Goal: Transaction & Acquisition: Purchase product/service

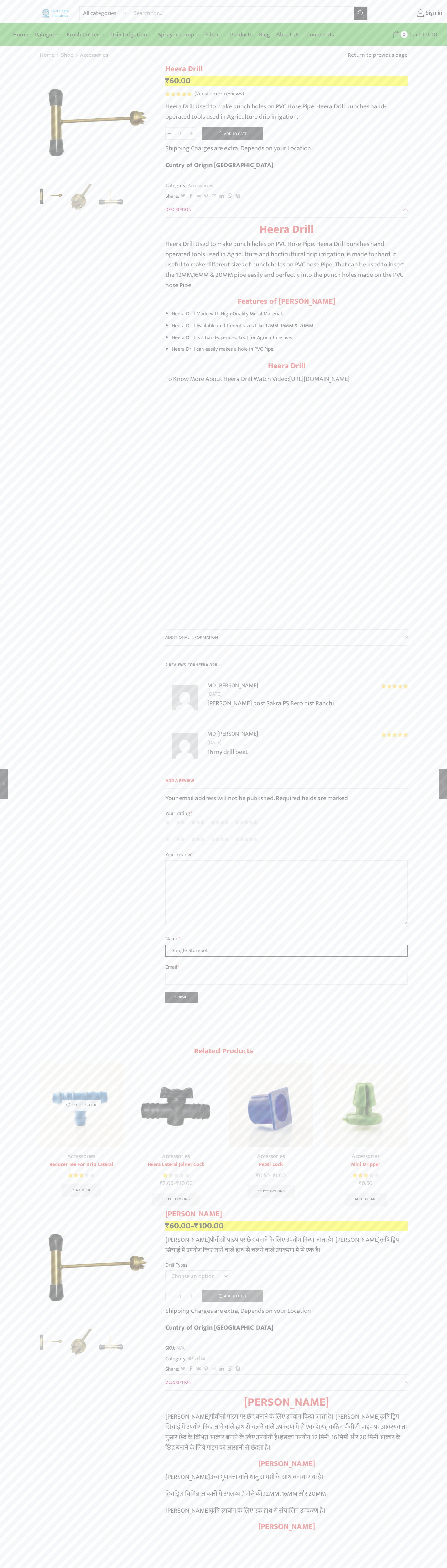
type input "Google Storebot"
click at [233, 133] on button "Add to cart" at bounding box center [232, 133] width 62 height 13
click at [406, 35] on span "Cart" at bounding box center [410, 35] width 13 height 9
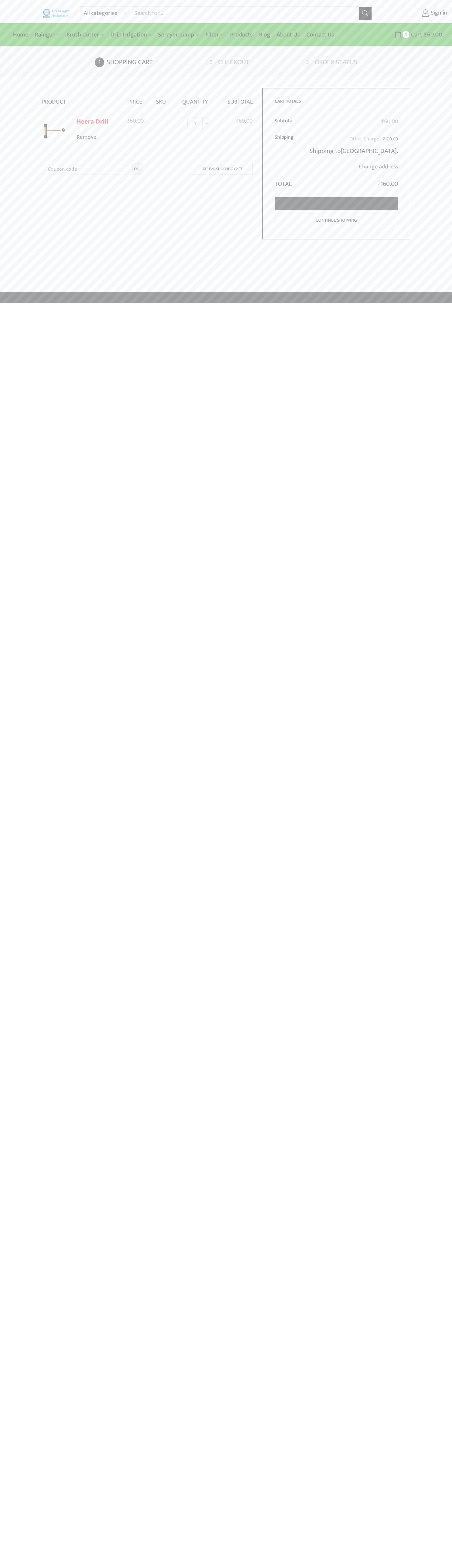
click at [336, 204] on link "Proceed to checkout" at bounding box center [336, 204] width 123 height 13
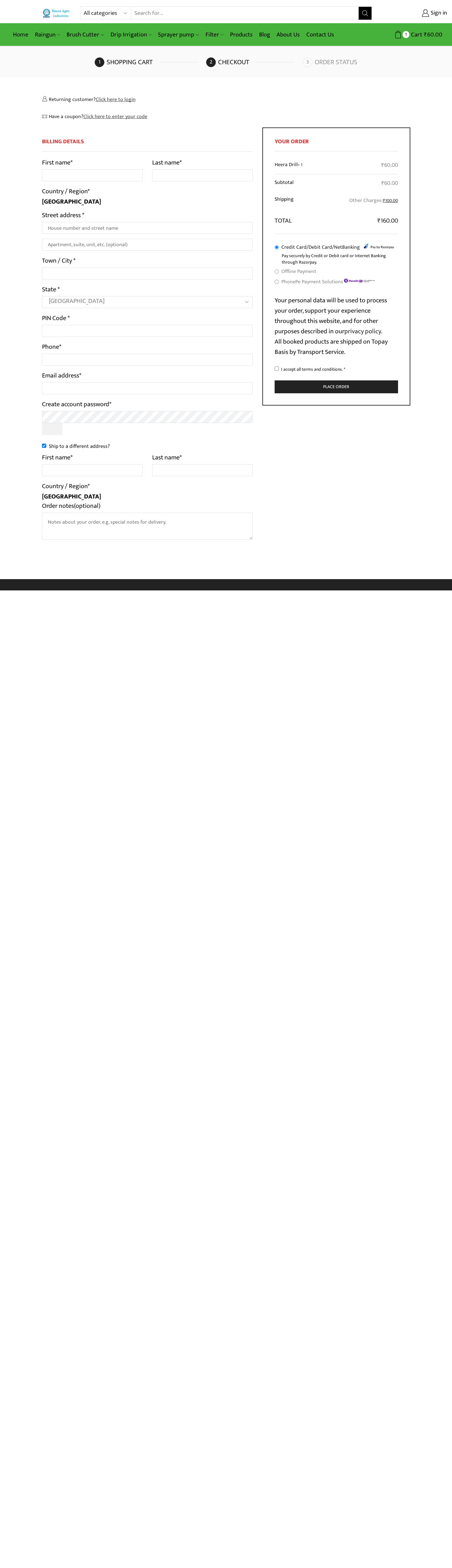
select select "MH"
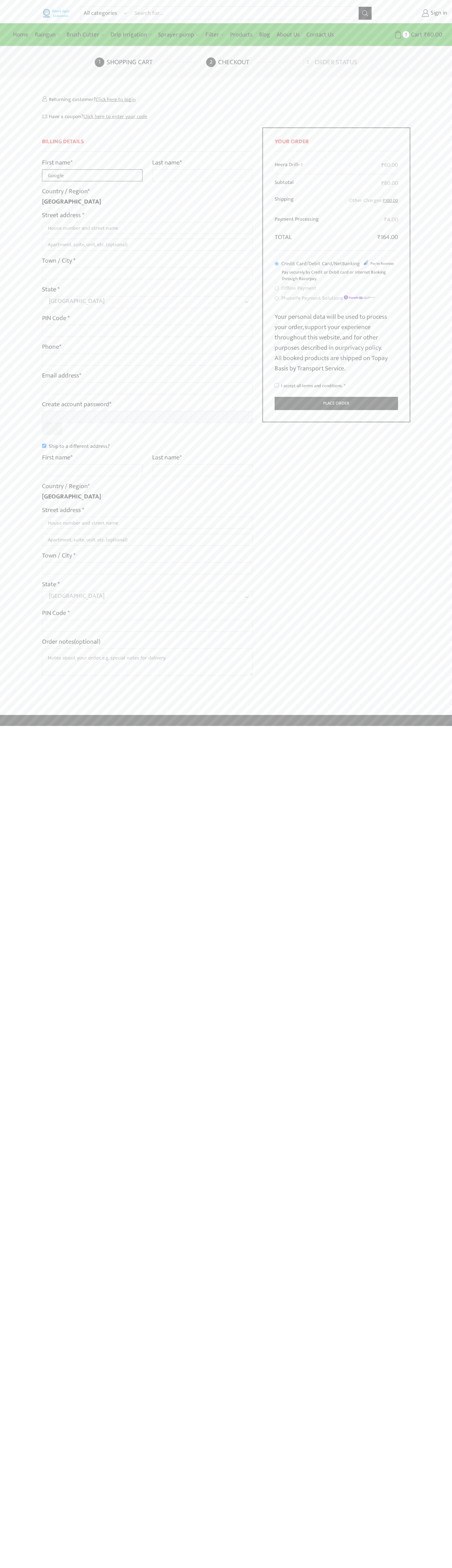
type input "Google"
type input "Storebot"
type input "1600 Amphitheatre Parkway"
type input "First floor"
type input "mountain view"
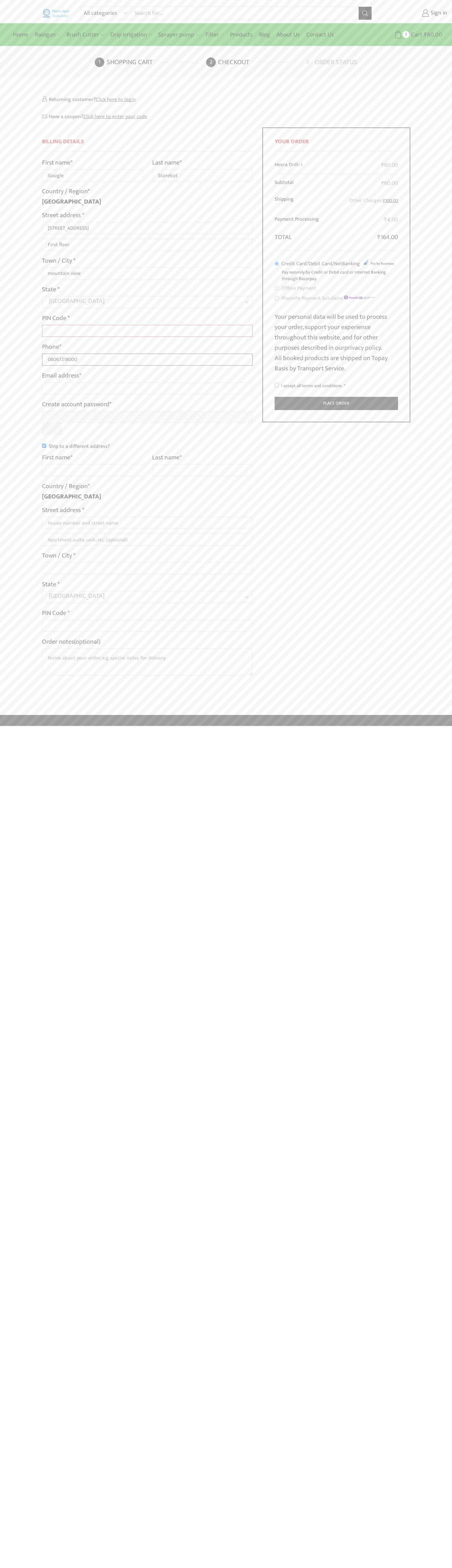
type input "08067218000"
type input "johnsmith003@storebotmail.joonix.net"
type input "Google"
type input "Storebot"
type input "1600 Amphitheatre Parkway"
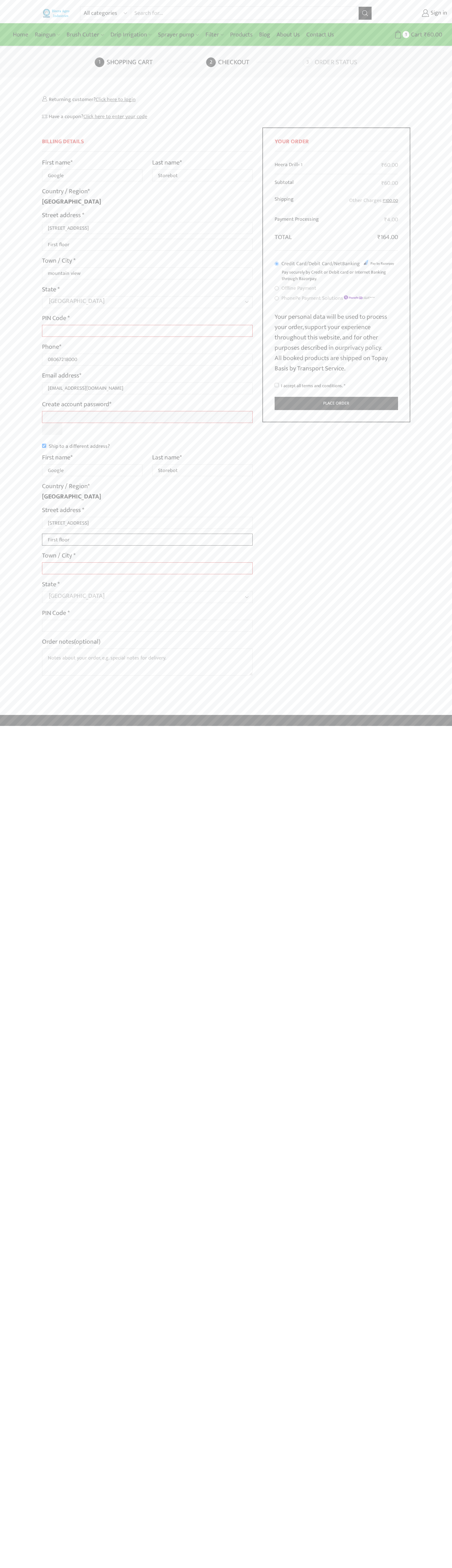
type input "First floor"
type input "mountain view"
click at [72, 642] on label "Order notes (optional)" at bounding box center [71, 642] width 58 height 10
click at [72, 648] on textarea "Order notes (optional)" at bounding box center [147, 662] width 211 height 27
type input "Google"
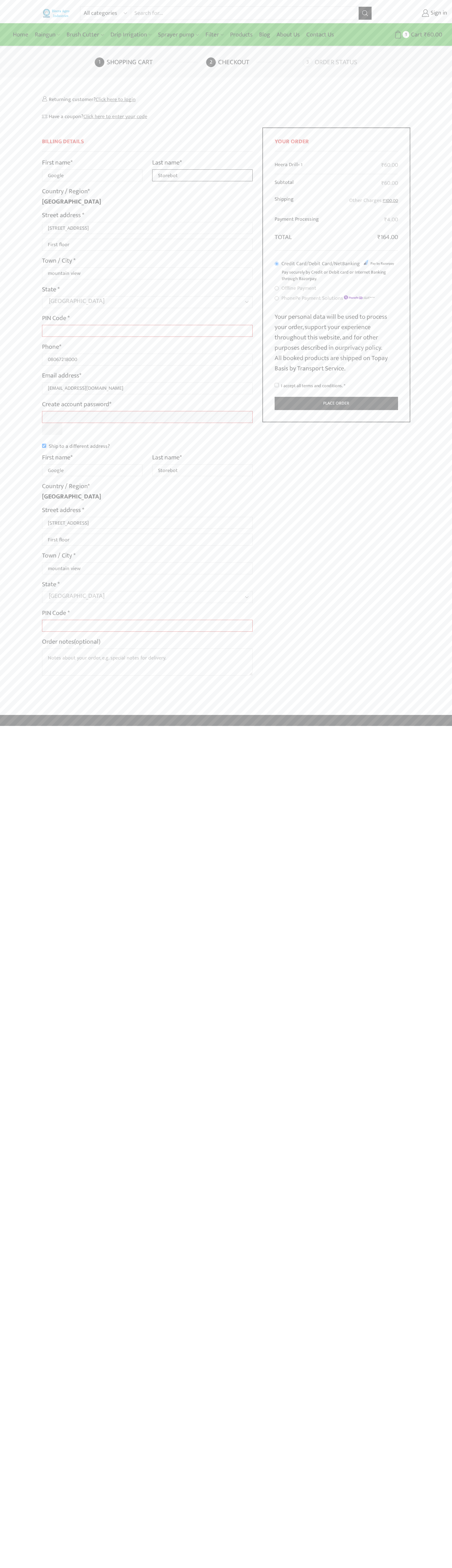
type input "Storebot"
type input "1600 Amphitheatre Parkway"
type input "First floor"
type input "Google"
type input "Storebot"
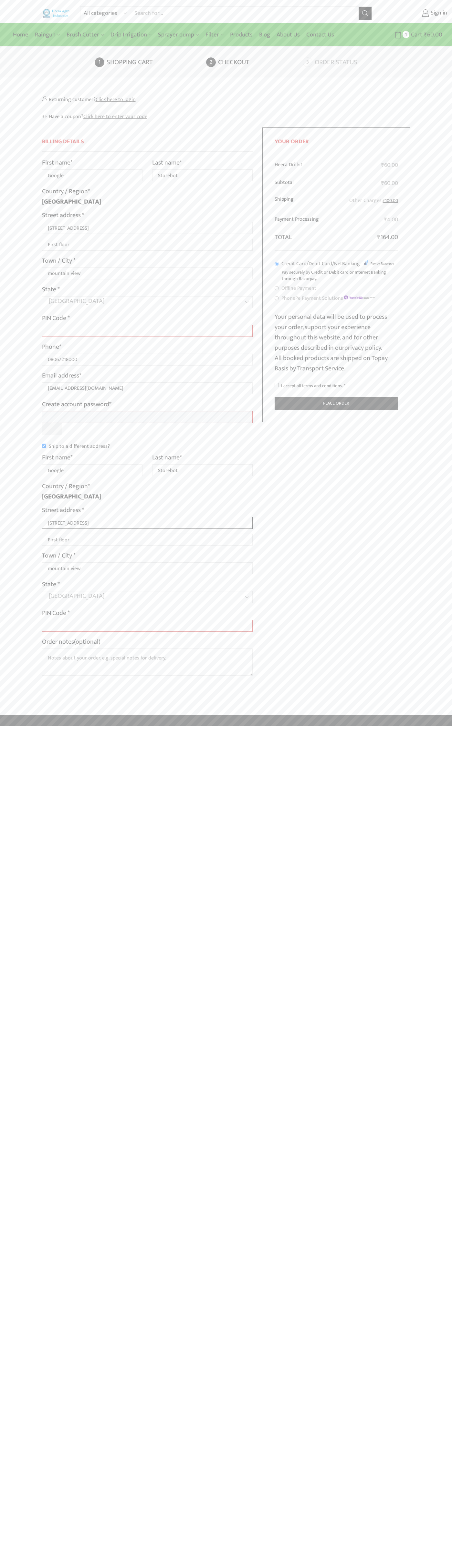
type input "1600 Amphitheatre Parkway"
type input "First floor"
click at [336, 404] on button "Place order" at bounding box center [336, 404] width 123 height 13
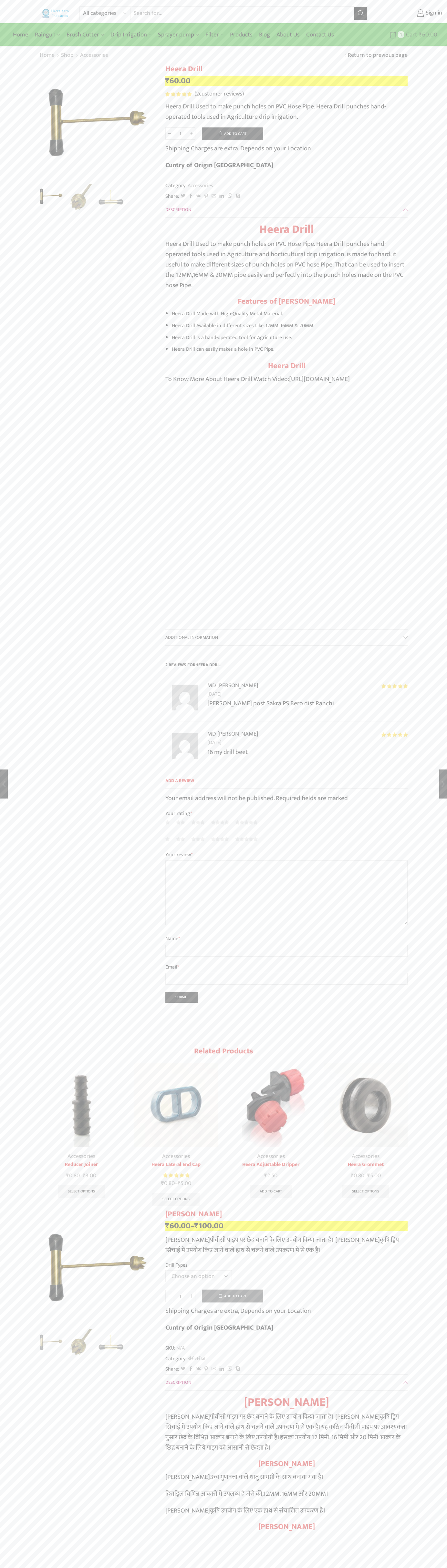
click at [410, 35] on span "Cart" at bounding box center [410, 35] width 13 height 9
